Goal: Task Accomplishment & Management: Manage account settings

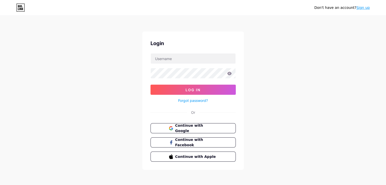
scroll to position [1, 0]
click at [185, 126] on span "Continue with Google" at bounding box center [196, 128] width 42 height 11
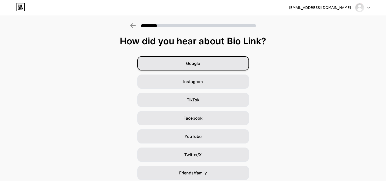
click at [197, 64] on span "Google" at bounding box center [193, 63] width 14 height 6
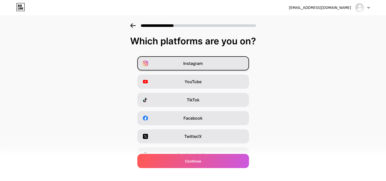
click at [202, 67] on div "Instagram" at bounding box center [193, 63] width 112 height 14
click at [234, 63] on div "Instagram" at bounding box center [193, 63] width 112 height 14
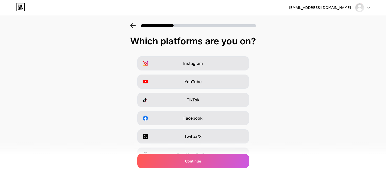
click at [366, 9] on div at bounding box center [362, 7] width 15 height 9
click at [273, 89] on div "Instagram YouTube TikTok Facebook Twitter/X Buy Me a Coffee Snapchat I have a w…" at bounding box center [193, 127] width 381 height 142
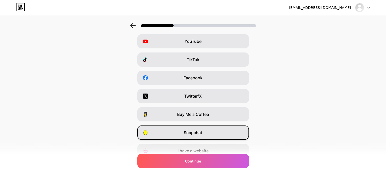
scroll to position [63, 0]
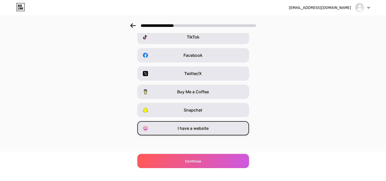
click at [201, 130] on span "I have a website" at bounding box center [193, 129] width 31 height 6
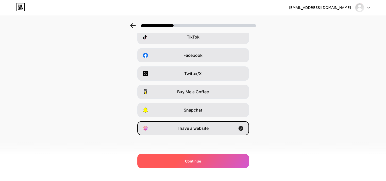
click at [196, 163] on span "Continue" at bounding box center [193, 161] width 16 height 5
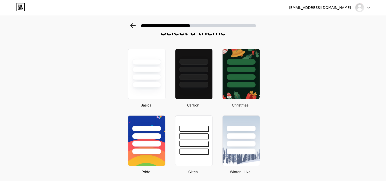
scroll to position [0, 0]
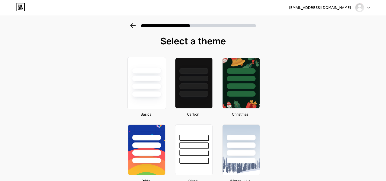
click at [151, 83] on div at bounding box center [147, 77] width 38 height 40
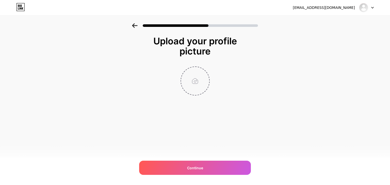
click at [197, 80] on input "file" at bounding box center [195, 81] width 28 height 28
type input "C:\fakepath\HandyHue.png"
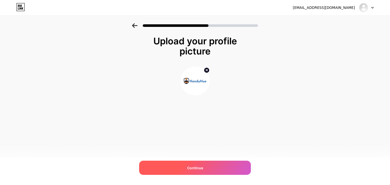
click at [204, 171] on div "Continue" at bounding box center [195, 168] width 112 height 14
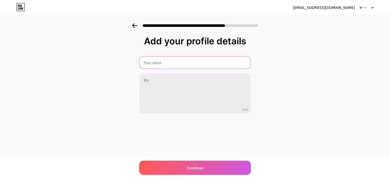
click at [164, 61] on input "text" at bounding box center [194, 63] width 111 height 12
type input "HandyHue App"
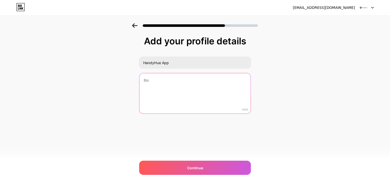
click at [178, 92] on textarea at bounding box center [194, 93] width 111 height 41
paste textarea "Launch your on demand home services app today. HandyHue offers expert developme…"
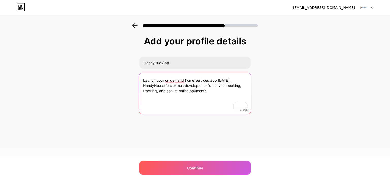
type textarea "Launch your on demand home services app today. HandyHue offers expert developme…"
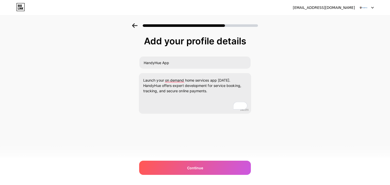
click at [187, 160] on div "handyhueapp@gmail.com Logout Link Copied Add your profile details HandyHue App …" at bounding box center [195, 92] width 390 height 185
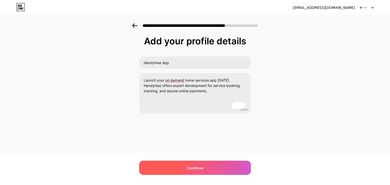
click at [195, 171] on div "Continue" at bounding box center [195, 168] width 112 height 14
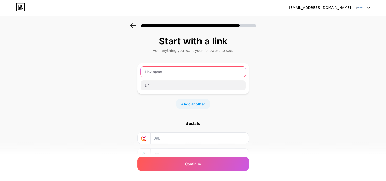
click at [171, 69] on input "text" at bounding box center [193, 72] width 105 height 10
paste input "On Demand Home Services App Development"
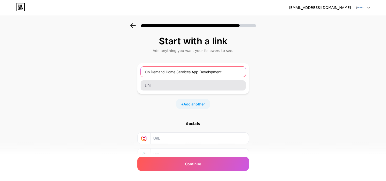
type input "On Demand Home Services App Development"
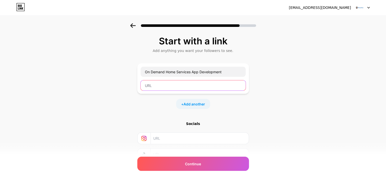
click at [162, 90] on input "text" at bounding box center [193, 86] width 105 height 10
paste input "https://handyhue.com/"
type input "https://handyhue.com/"
click at [192, 102] on span "Add another" at bounding box center [195, 104] width 22 height 5
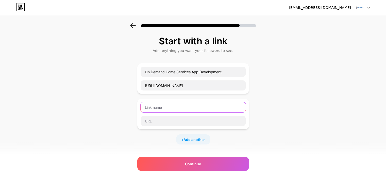
click at [175, 105] on input "text" at bounding box center [193, 107] width 105 height 10
paste input "HandyHue"
type input "HandyHue App"
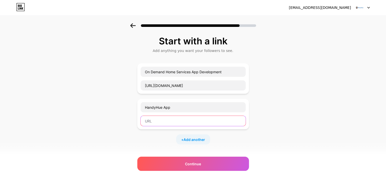
paste input "https://play.google.com/store/apps/details?id=com.primocys.handyman_user_app&hl…"
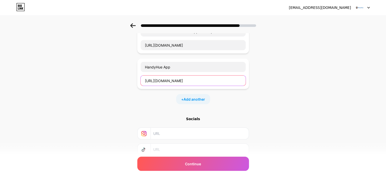
scroll to position [75, 0]
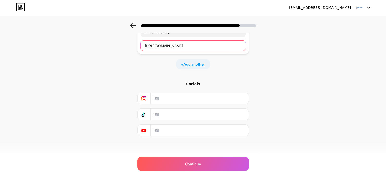
type input "https://play.google.com/store/apps/details?id=com.primocys.handyman_user_app&hl…"
click at [170, 91] on div "Socials" at bounding box center [193, 109] width 112 height 55
click at [171, 131] on input "text" at bounding box center [199, 130] width 92 height 11
paste input "https://www.youtube.com/@primocys1443"
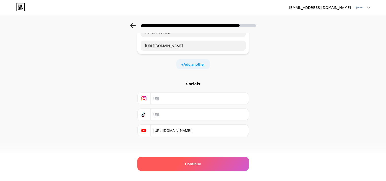
type input "https://www.youtube.com/@primocys1443"
click at [187, 165] on span "Continue" at bounding box center [193, 164] width 16 height 5
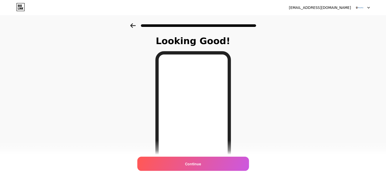
scroll to position [74, 0]
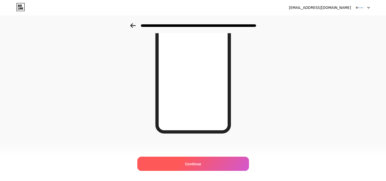
click at [197, 163] on span "Continue" at bounding box center [193, 164] width 16 height 5
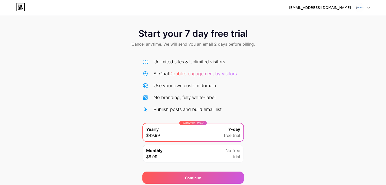
drag, startPoint x: 350, startPoint y: 5, endPoint x: 317, endPoint y: 15, distance: 34.7
click at [350, 5] on div "[EMAIL_ADDRESS][DOMAIN_NAME]" at bounding box center [320, 7] width 62 height 5
click at [18, 6] on icon at bounding box center [20, 7] width 9 height 8
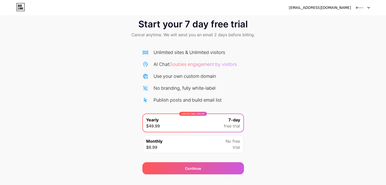
scroll to position [19, 0]
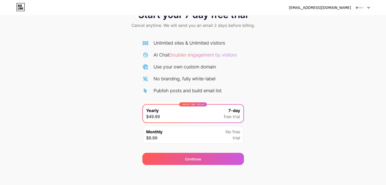
click at [180, 139] on div "Monthly $8.99 No free trial" at bounding box center [193, 135] width 101 height 18
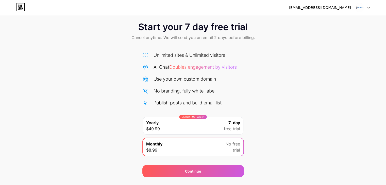
scroll to position [0, 0]
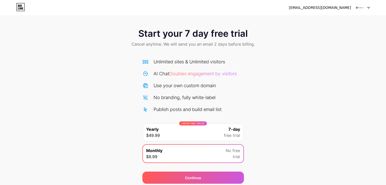
click at [342, 8] on div "[EMAIL_ADDRESS][DOMAIN_NAME]" at bounding box center [320, 7] width 62 height 5
click at [372, 9] on div "handyhueapp@gmail.com Logout" at bounding box center [193, 7] width 386 height 9
click at [370, 7] on icon at bounding box center [369, 8] width 3 height 2
drag, startPoint x: 19, startPoint y: 6, endPoint x: 24, endPoint y: 7, distance: 5.2
click at [19, 6] on icon at bounding box center [20, 7] width 9 height 8
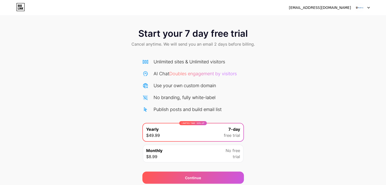
click at [207, 154] on div "Monthly $8.99 No free trial" at bounding box center [193, 154] width 101 height 18
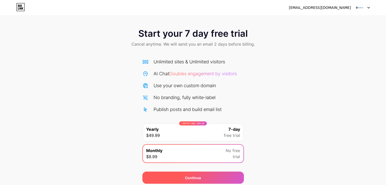
click at [204, 173] on div "Continue" at bounding box center [194, 178] width 102 height 12
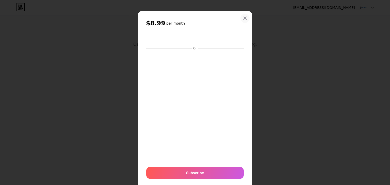
drag, startPoint x: 242, startPoint y: 18, endPoint x: 243, endPoint y: 21, distance: 3.6
click at [243, 18] on icon at bounding box center [245, 18] width 4 height 4
